Goal: Transaction & Acquisition: Purchase product/service

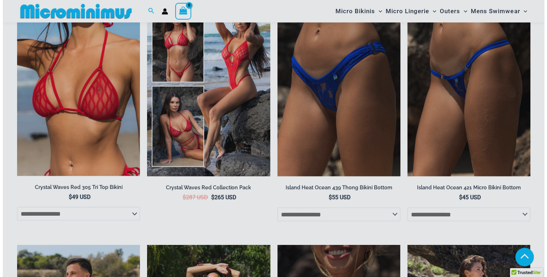
scroll to position [1161, 0]
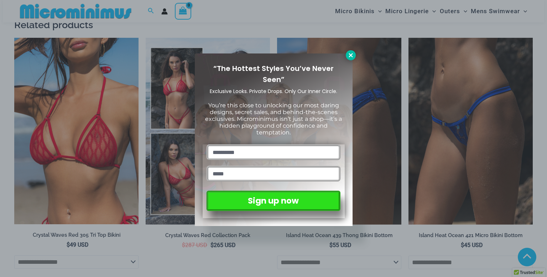
click at [350, 56] on icon at bounding box center [351, 55] width 4 height 4
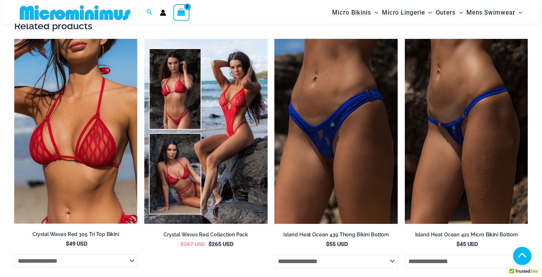
scroll to position [1172, 0]
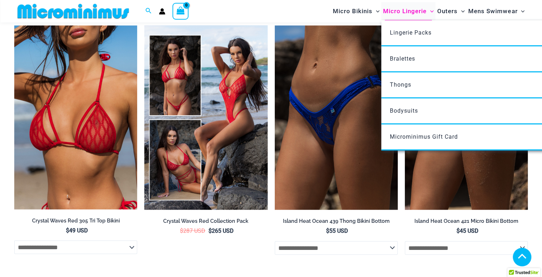
click at [403, 11] on span "Micro Lingerie" at bounding box center [404, 11] width 43 height 18
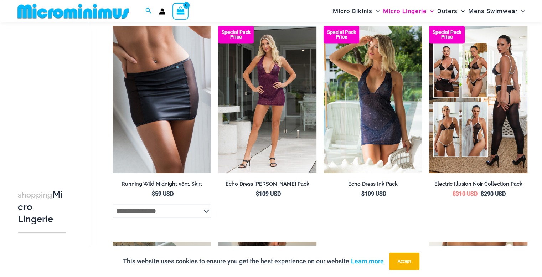
scroll to position [1228, 0]
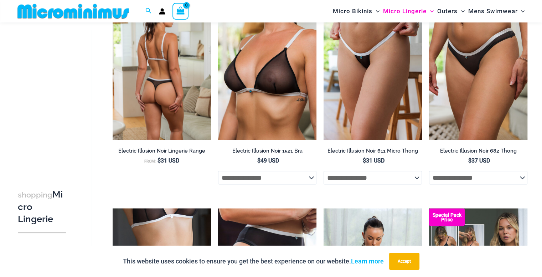
click at [158, 92] on img at bounding box center [162, 66] width 98 height 148
